Goal: Check status: Check status

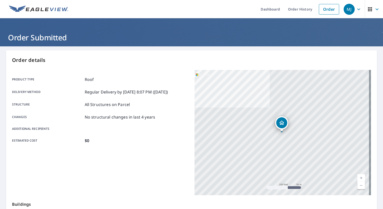
scroll to position [1, 0]
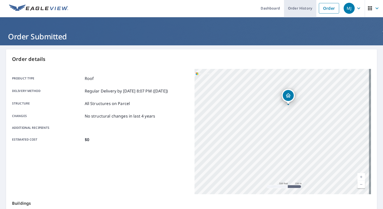
click at [290, 10] on link "Order History" at bounding box center [300, 8] width 32 height 18
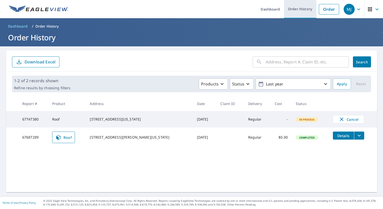
click at [310, 18] on link "Order History" at bounding box center [300, 9] width 32 height 18
